Goal: Information Seeking & Learning: Learn about a topic

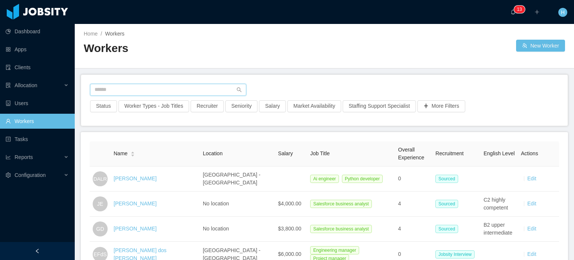
click at [140, 93] on input "text" at bounding box center [168, 90] width 156 height 12
paste input "**********"
type input "**********"
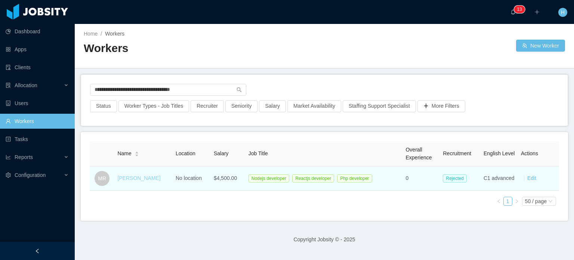
click at [142, 178] on link "[PERSON_NAME]" at bounding box center [138, 178] width 43 height 6
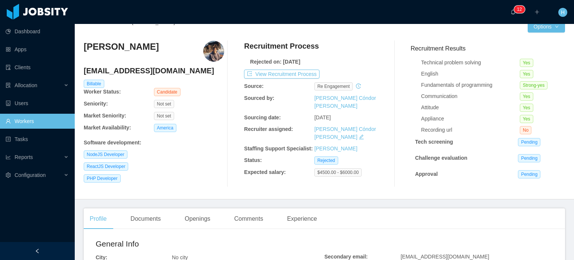
scroll to position [12, 0]
click at [296, 73] on button "View Recruitment Process" at bounding box center [282, 73] width 76 height 9
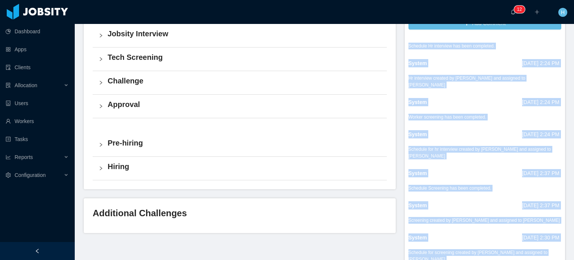
scroll to position [283, 0]
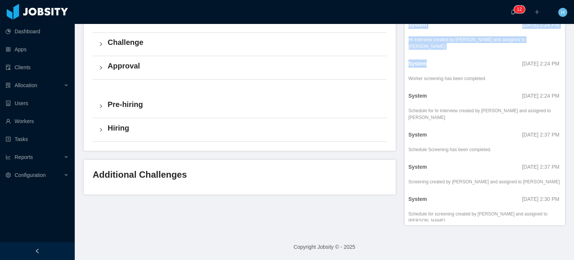
drag, startPoint x: 405, startPoint y: 174, endPoint x: 496, endPoint y: 43, distance: 160.0
click at [496, 55] on li "System [DATE] 2:24 PM Worker screening has been completed." at bounding box center [485, 71] width 153 height 32
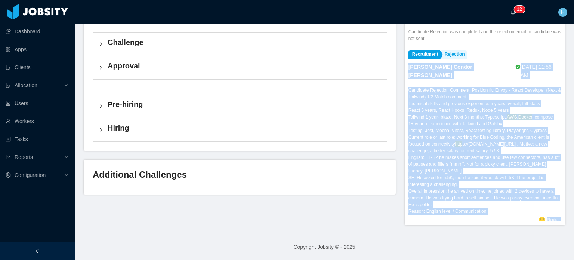
scroll to position [2, 0]
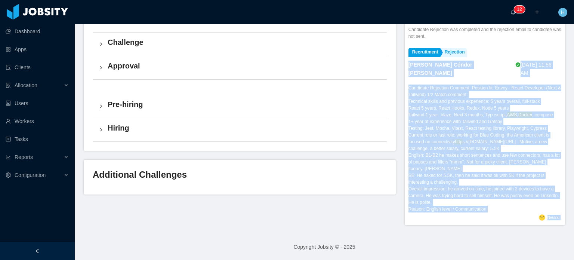
click at [486, 202] on div "Candidate Rejection Comment: Position fit: Envoy - React Developer (Next & Tail…" at bounding box center [485, 149] width 153 height 128
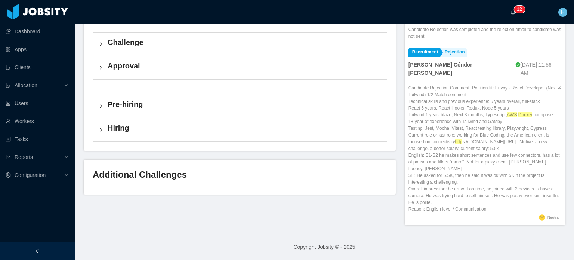
drag, startPoint x: 497, startPoint y: 201, endPoint x: 405, endPoint y: 62, distance: 166.8
click at [409, 62] on li "Recruitment Rejection [PERSON_NAME] Cóndor [PERSON_NAME] [DATE] 11:56 AM Candid…" at bounding box center [485, 136] width 153 height 182
copy li "Lorem Ipsumd Sitamet Con 64ad, 2999 98:48 EL Seddoeius Temporinc Utlabor: Etdol…"
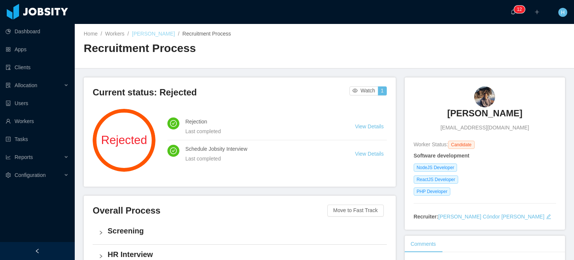
click at [145, 33] on link "[PERSON_NAME]" at bounding box center [153, 34] width 43 height 6
